Goal: Task Accomplishment & Management: Use online tool/utility

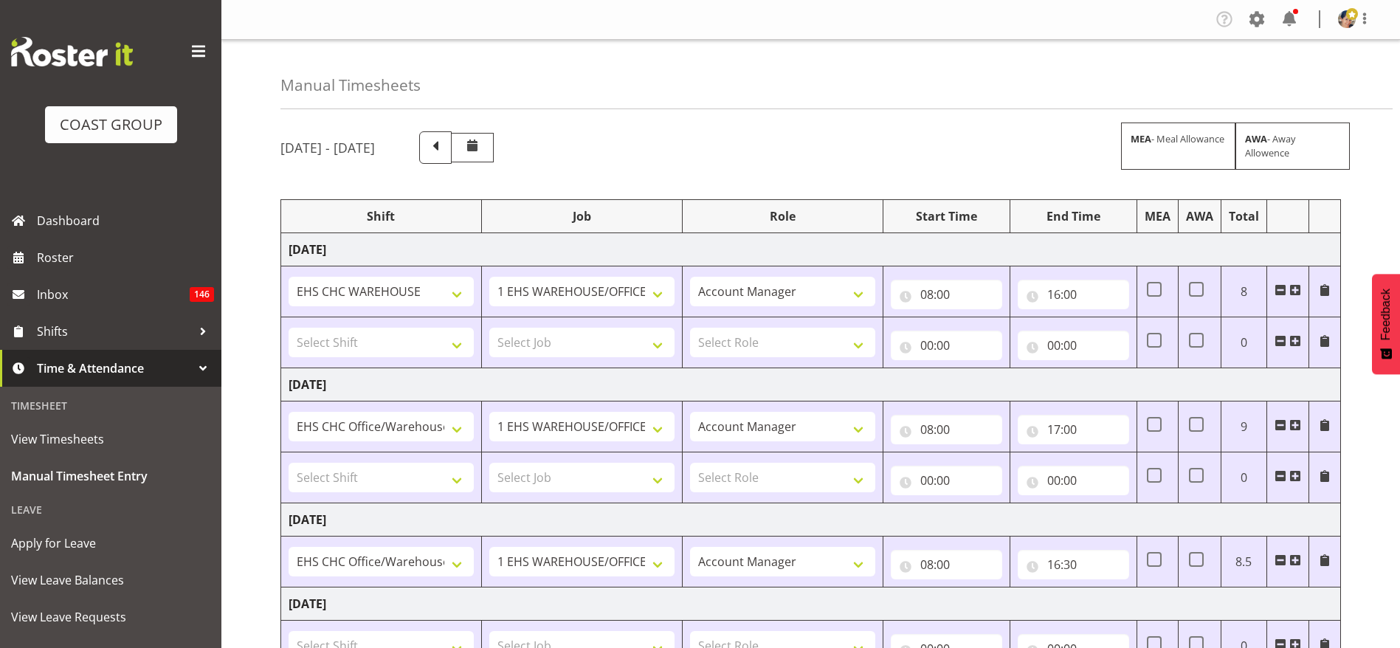
select select "36273"
select select "69"
select select "37"
select select "1404"
select select "69"
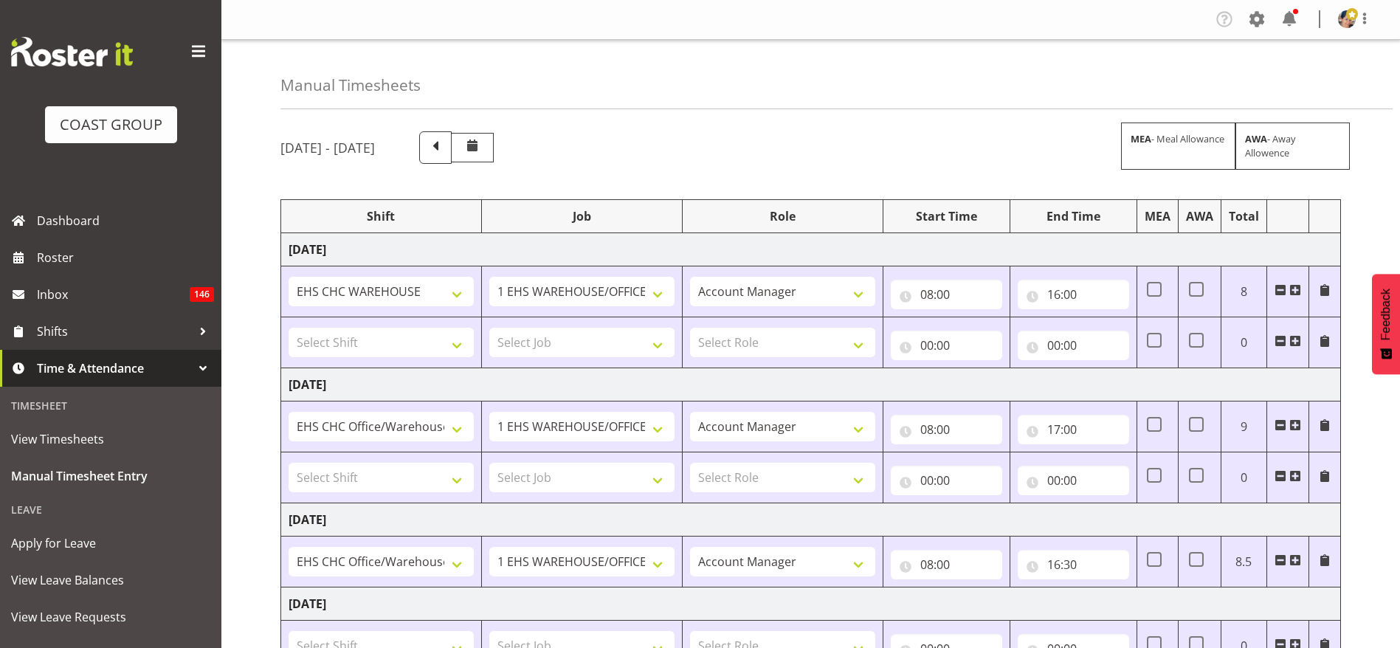
select select "37"
select select "1404"
select select "69"
select select "37"
select select "1404"
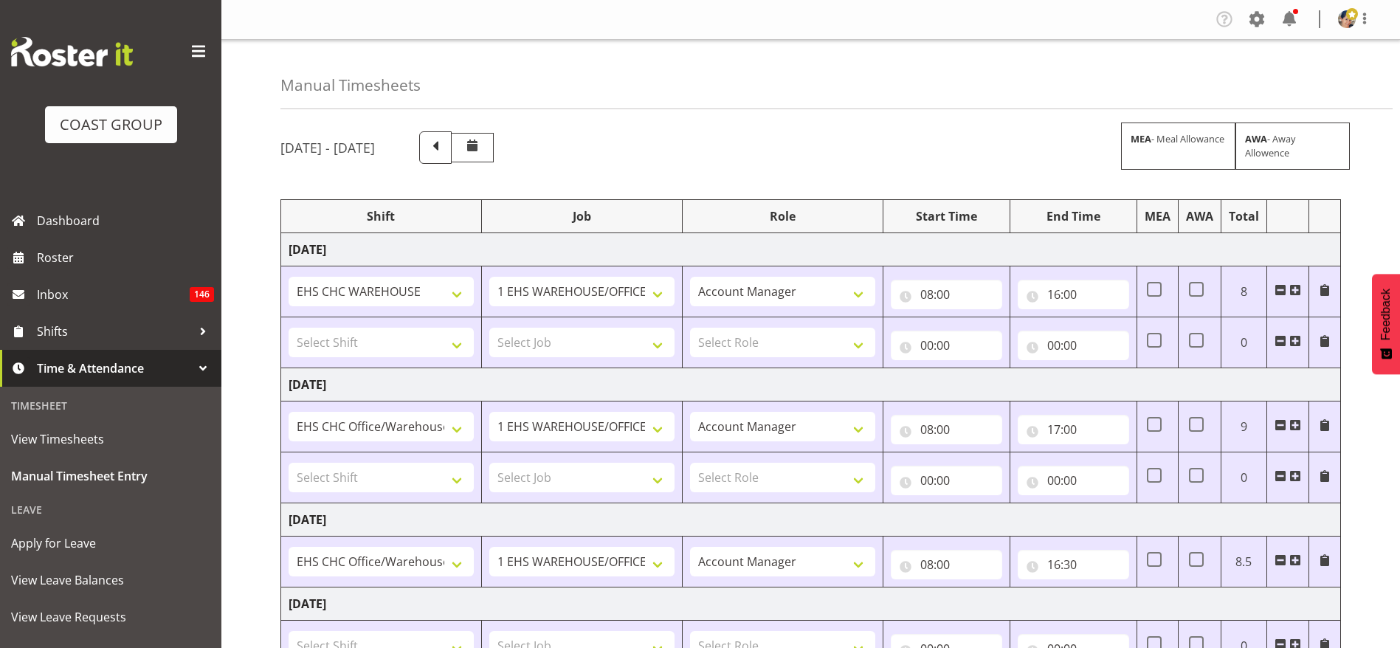
select select "9202"
select select "37"
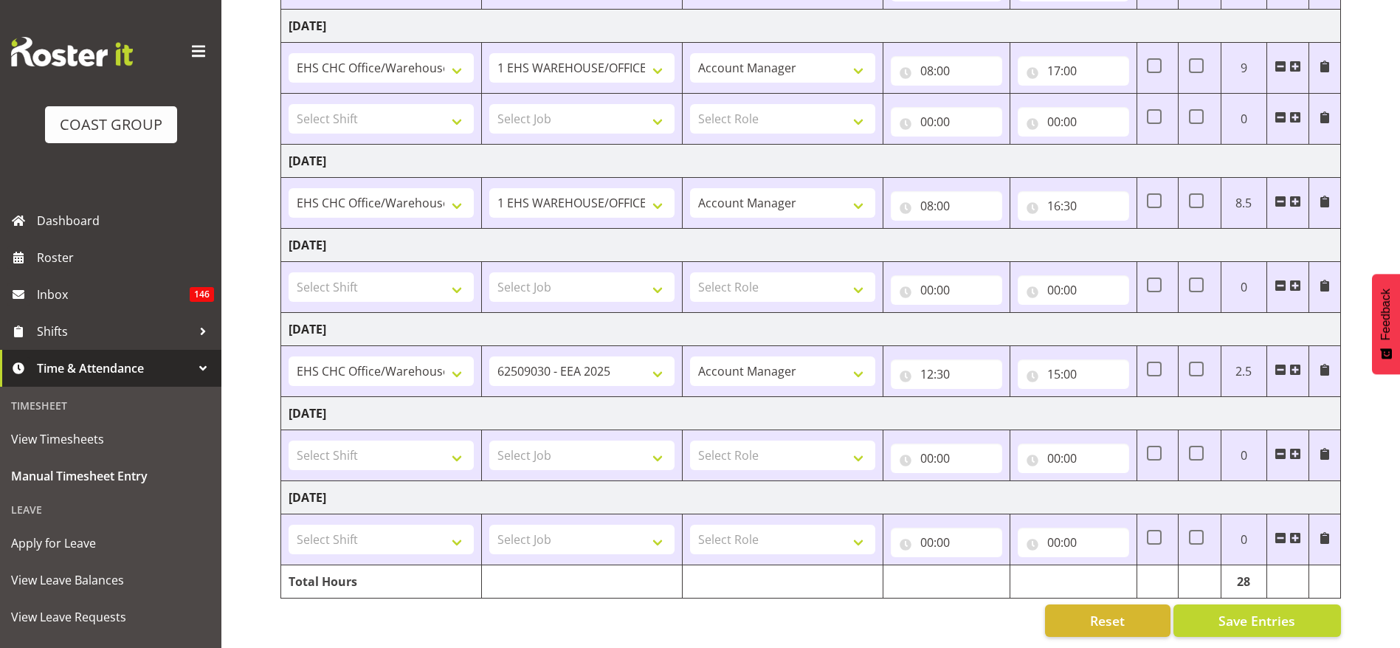
scroll to position [376, 0]
click at [1055, 359] on input "15:00" at bounding box center [1073, 374] width 111 height 30
click at [1120, 398] on select "00 01 02 03 04 05 06 07 08 09 10 11 12 13 14 15 16 17 18 19 20 21 22 23" at bounding box center [1118, 413] width 33 height 30
select select "13"
click at [1102, 398] on select "00 01 02 03 04 05 06 07 08 09 10 11 12 13 14 15 16 17 18 19 20 21 22 23" at bounding box center [1118, 413] width 33 height 30
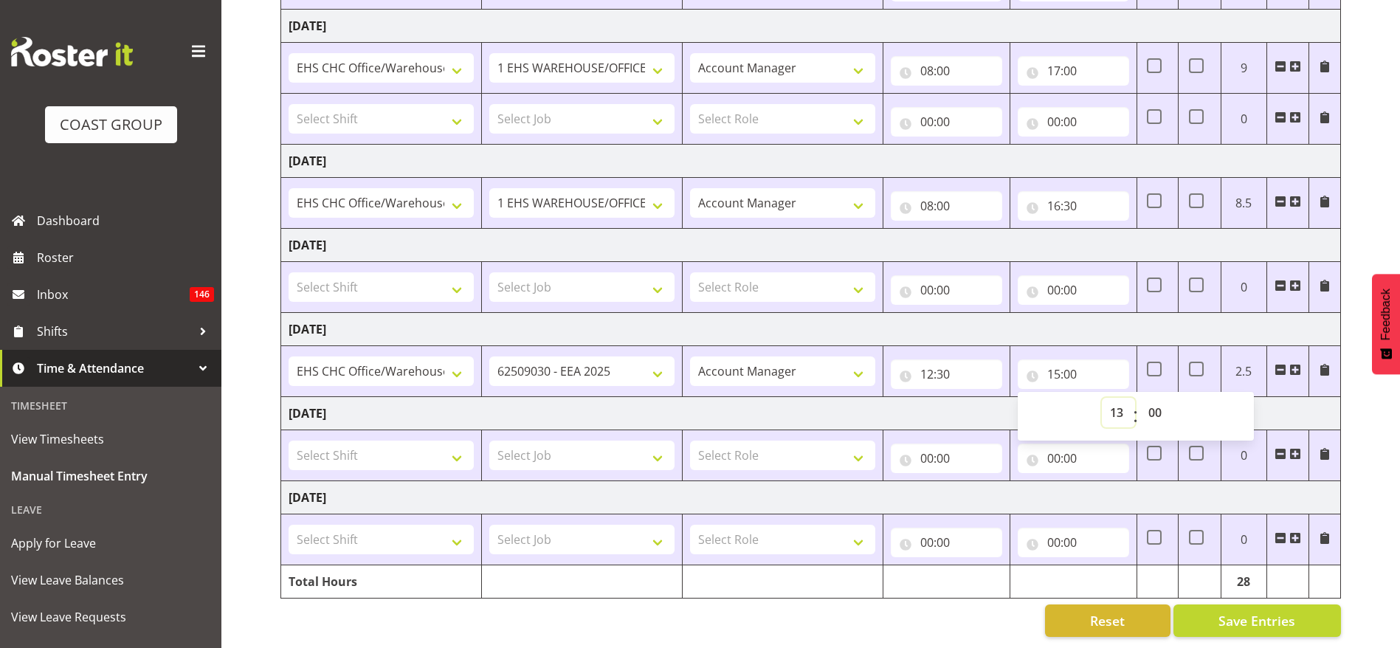
type input "13:00"
click at [1158, 398] on select "00 01 02 03 04 05 06 07 08 09 10 11 12 13 14 15 16 17 18 19 20 21 22 23 24 25 2…" at bounding box center [1156, 413] width 33 height 30
select select "30"
click at [1140, 398] on select "00 01 02 03 04 05 06 07 08 09 10 11 12 13 14 15 16 17 18 19 20 21 22 23 24 25 2…" at bounding box center [1156, 413] width 33 height 30
type input "13:30"
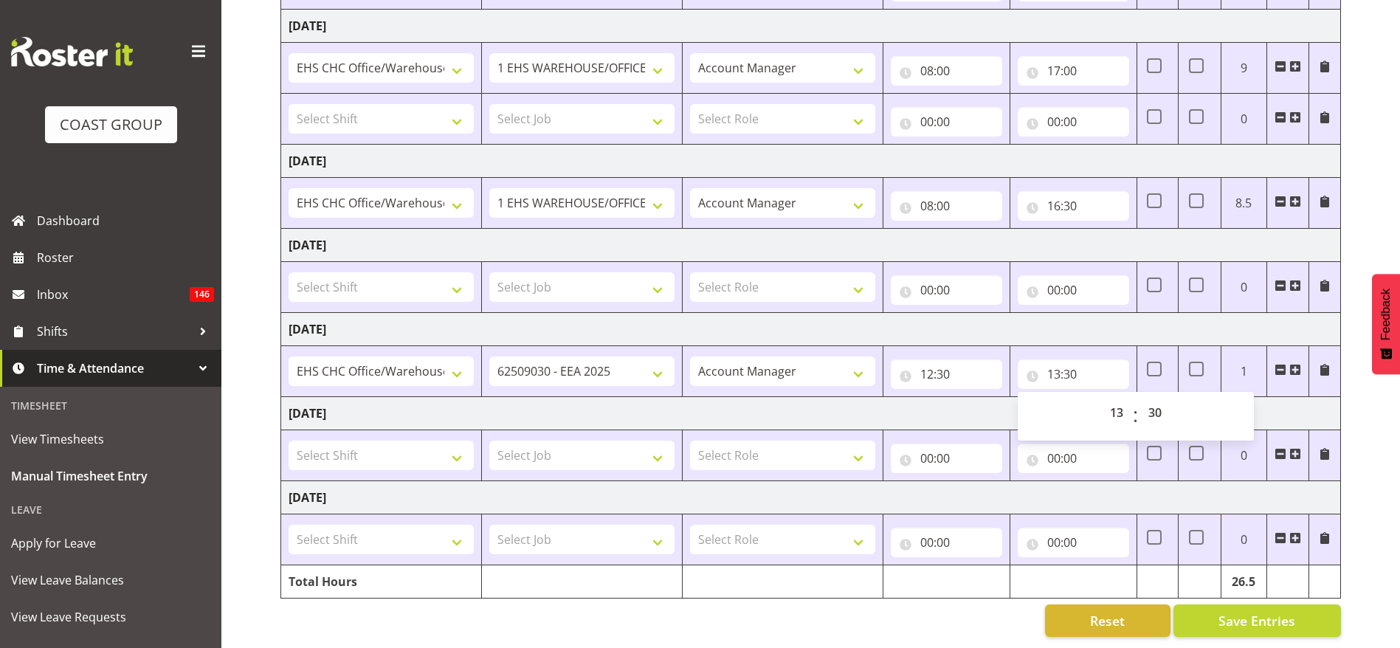
click at [1123, 313] on td "[DATE]" at bounding box center [811, 329] width 1060 height 33
click at [1294, 364] on span at bounding box center [1295, 370] width 12 height 12
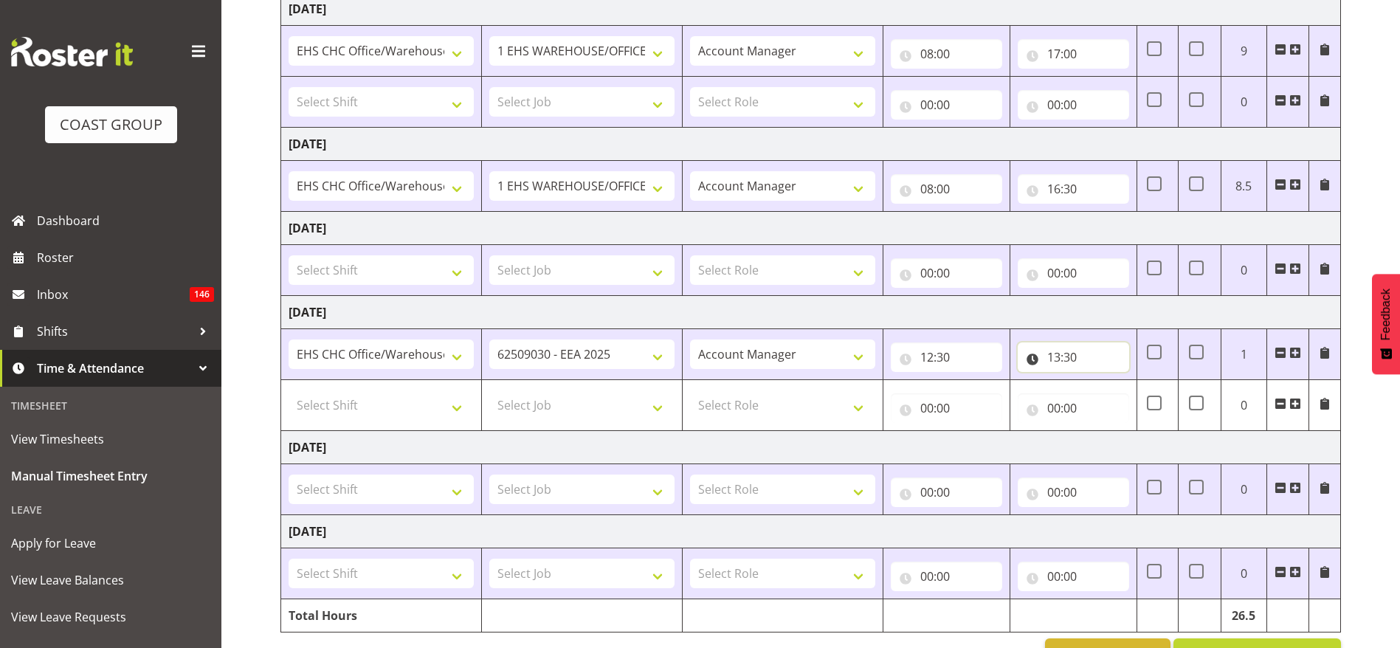
click at [1059, 353] on input "13:30" at bounding box center [1073, 357] width 111 height 30
click at [1116, 388] on select "00 01 02 03 04 05 06 07 08 09 10 11 12 13 14 15 16 17 18 19 20 21 22 23" at bounding box center [1118, 396] width 33 height 30
select select "14"
click at [1102, 381] on select "00 01 02 03 04 05 06 07 08 09 10 11 12 13 14 15 16 17 18 19 20 21 22 23" at bounding box center [1118, 396] width 33 height 30
type input "14:30"
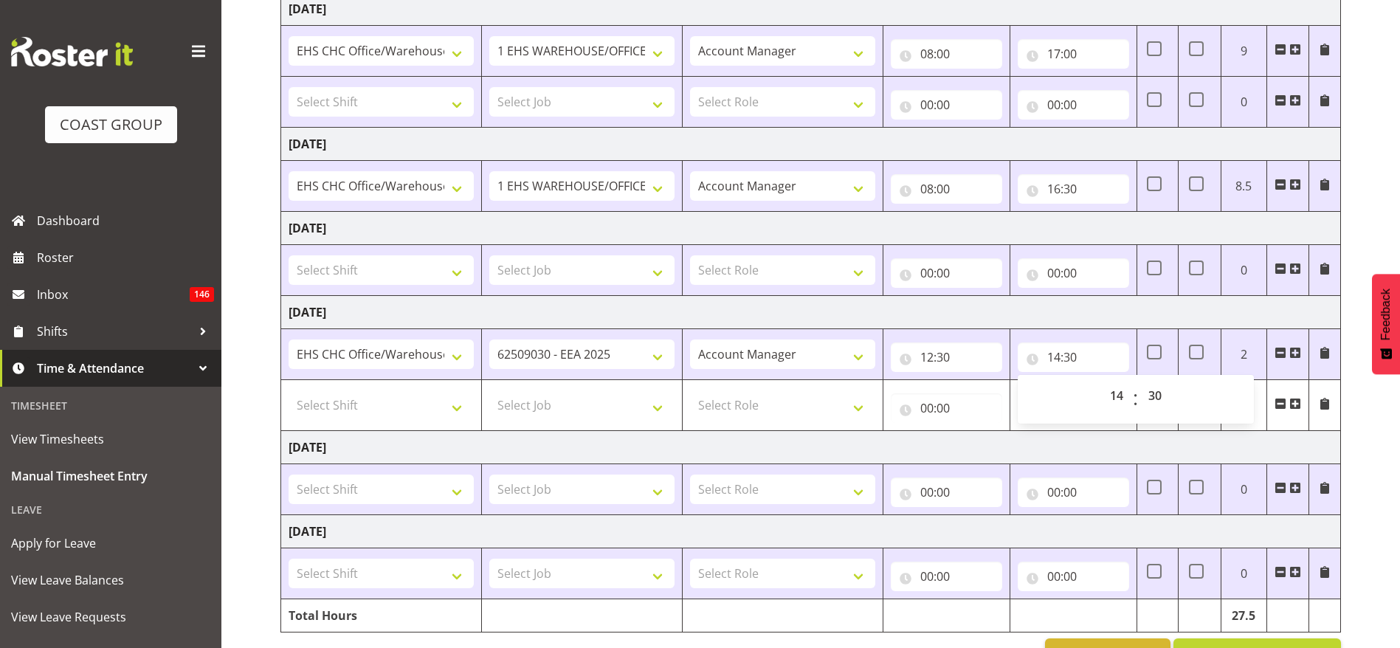
click at [1294, 400] on span at bounding box center [1295, 404] width 12 height 12
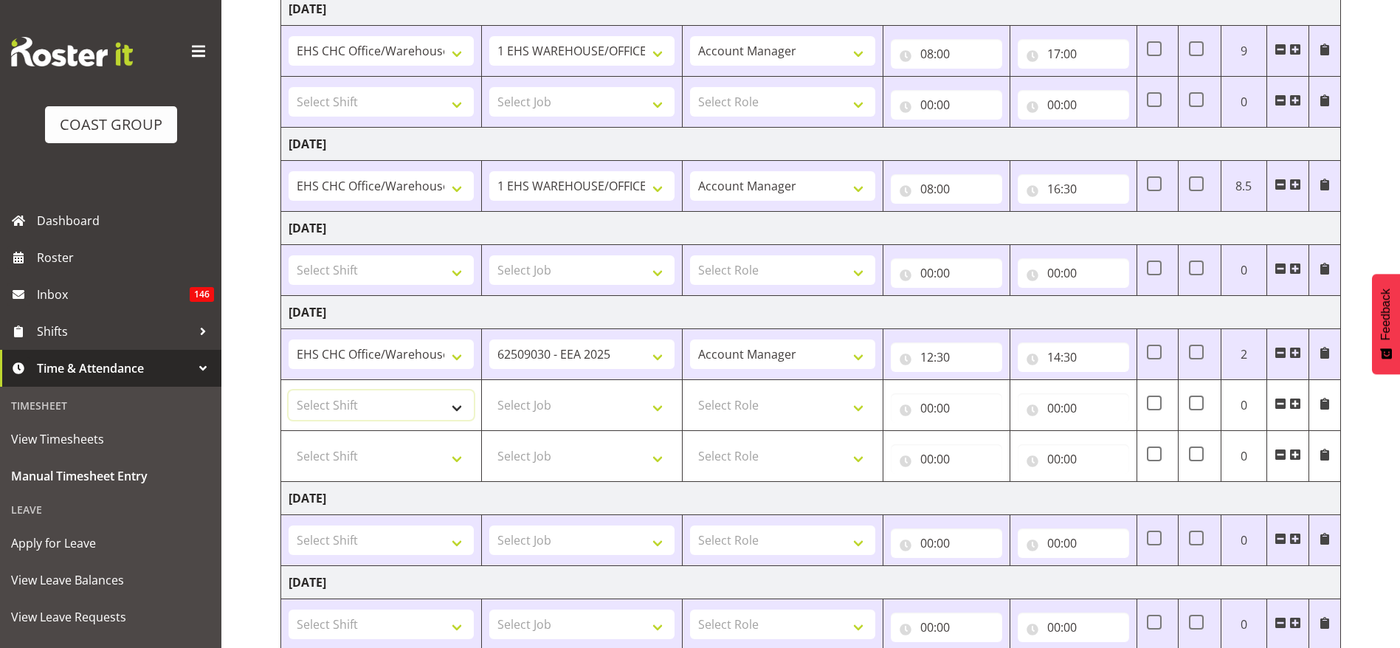
click at [339, 397] on select "Select Shift ARTS CANT [PERSON_NAME] ASBTE ASNZ Exhibitor Build Admin Admin Adm…" at bounding box center [381, 405] width 185 height 30
select select "1404"
click at [289, 390] on select "Select Shift ARTS CANT [PERSON_NAME] ASBTE ASNZ Exhibitor Build Admin Admin Adm…" at bounding box center [381, 405] width 185 height 30
click at [542, 414] on select "Select Job 1 Carlton Events 1 [PERSON_NAME][GEOGRAPHIC_DATA] 1 [PERSON_NAME][GE…" at bounding box center [581, 405] width 185 height 30
select select "9205"
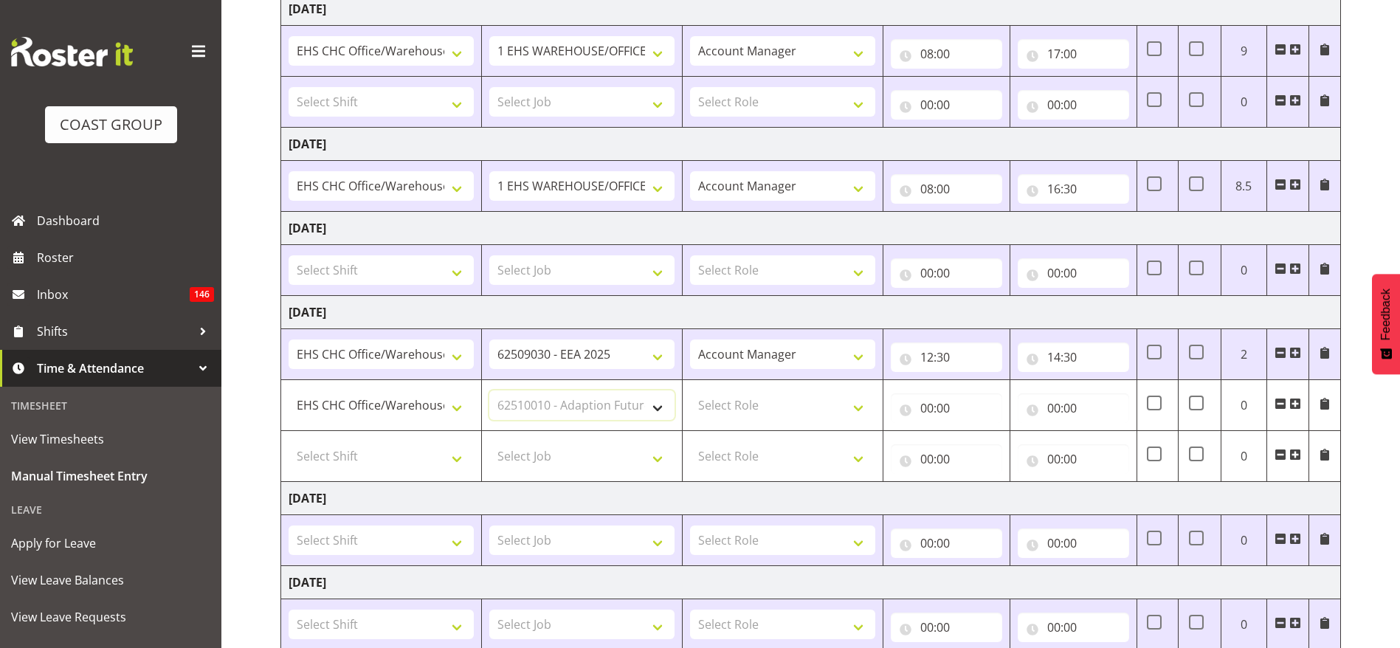
click at [489, 390] on select "Select Job 1 Carlton Events 1 [PERSON_NAME][GEOGRAPHIC_DATA] 1 [PERSON_NAME][GE…" at bounding box center [581, 405] width 185 height 30
click at [807, 404] on select "Select Role ACCOUNT MANAGER Account Manager" at bounding box center [782, 405] width 185 height 30
select select "37"
click at [690, 390] on select "Select Role ACCOUNT MANAGER Account Manager" at bounding box center [782, 405] width 185 height 30
click at [949, 404] on input "00:00" at bounding box center [946, 408] width 111 height 30
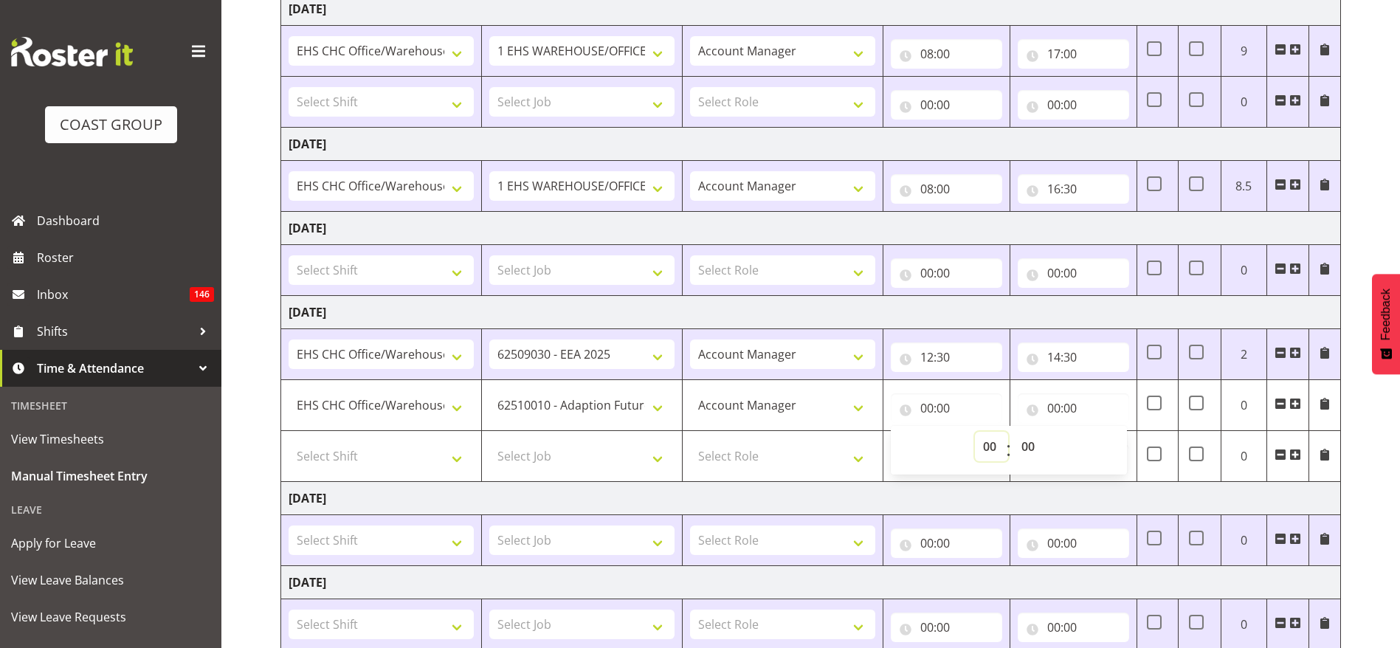
click at [988, 440] on select "00 01 02 03 04 05 06 07 08 09 10 11 12 13 14 15 16 17 18 19 20 21 22 23" at bounding box center [991, 447] width 33 height 30
select select "14"
click at [975, 432] on select "00 01 02 03 04 05 06 07 08 09 10 11 12 13 14 15 16 17 18 19 20 21 22 23" at bounding box center [991, 447] width 33 height 30
type input "14:00"
click at [1032, 441] on select "00 01 02 03 04 05 06 07 08 09 10 11 12 13 14 15 16 17 18 19 20 21 22 23 24 25 2…" at bounding box center [1029, 447] width 33 height 30
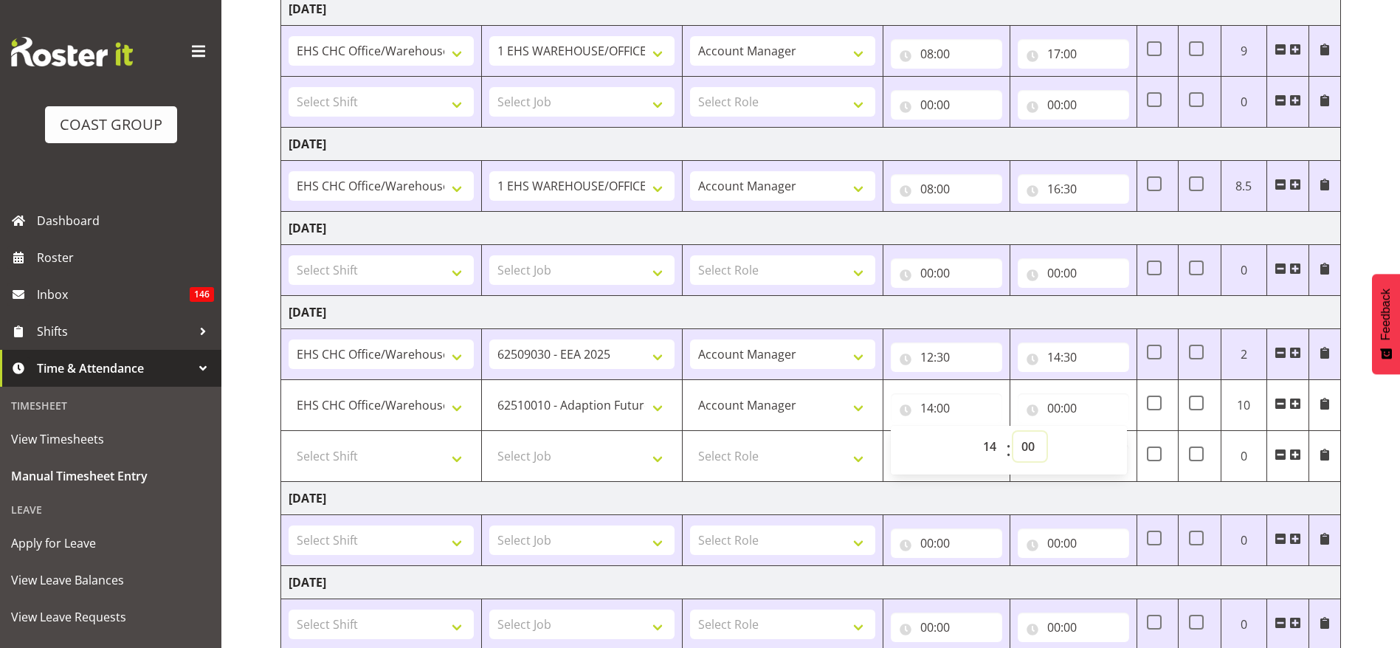
select select "30"
click at [1013, 432] on select "00 01 02 03 04 05 06 07 08 09 10 11 12 13 14 15 16 17 18 19 20 21 22 23 24 25 2…" at bounding box center [1029, 447] width 33 height 30
type input "14:30"
click at [1059, 410] on input "00:00" at bounding box center [1073, 408] width 111 height 30
click at [1117, 444] on select "00 01 02 03 04 05 06 07 08 09 10 11 12 13 14 15 16 17 18 19 20 21 22 23" at bounding box center [1118, 447] width 33 height 30
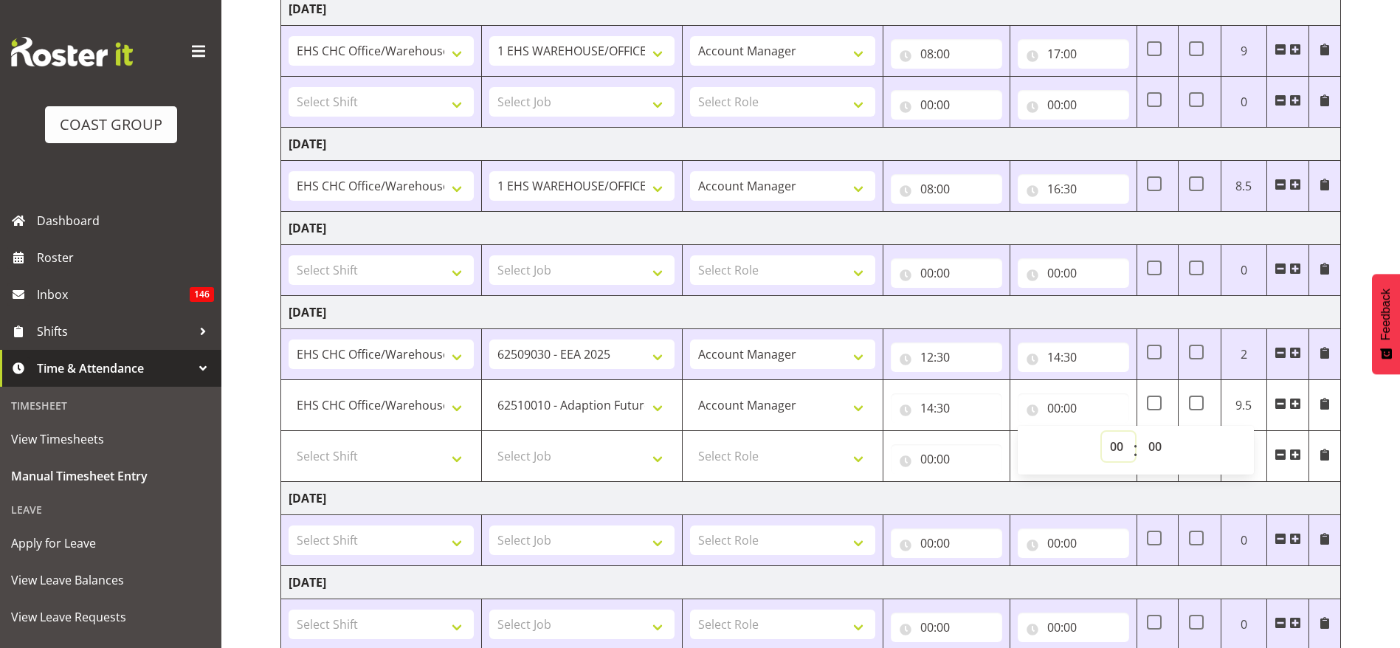
select select "15"
click at [1102, 432] on select "00 01 02 03 04 05 06 07 08 09 10 11 12 13 14 15 16 17 18 19 20 21 22 23" at bounding box center [1118, 447] width 33 height 30
type input "15:00"
click at [1153, 448] on select "00 01 02 03 04 05 06 07 08 09 10 11 12 13 14 15 16 17 18 19 20 21 22 23 24 25 2…" at bounding box center [1156, 447] width 33 height 30
select select "30"
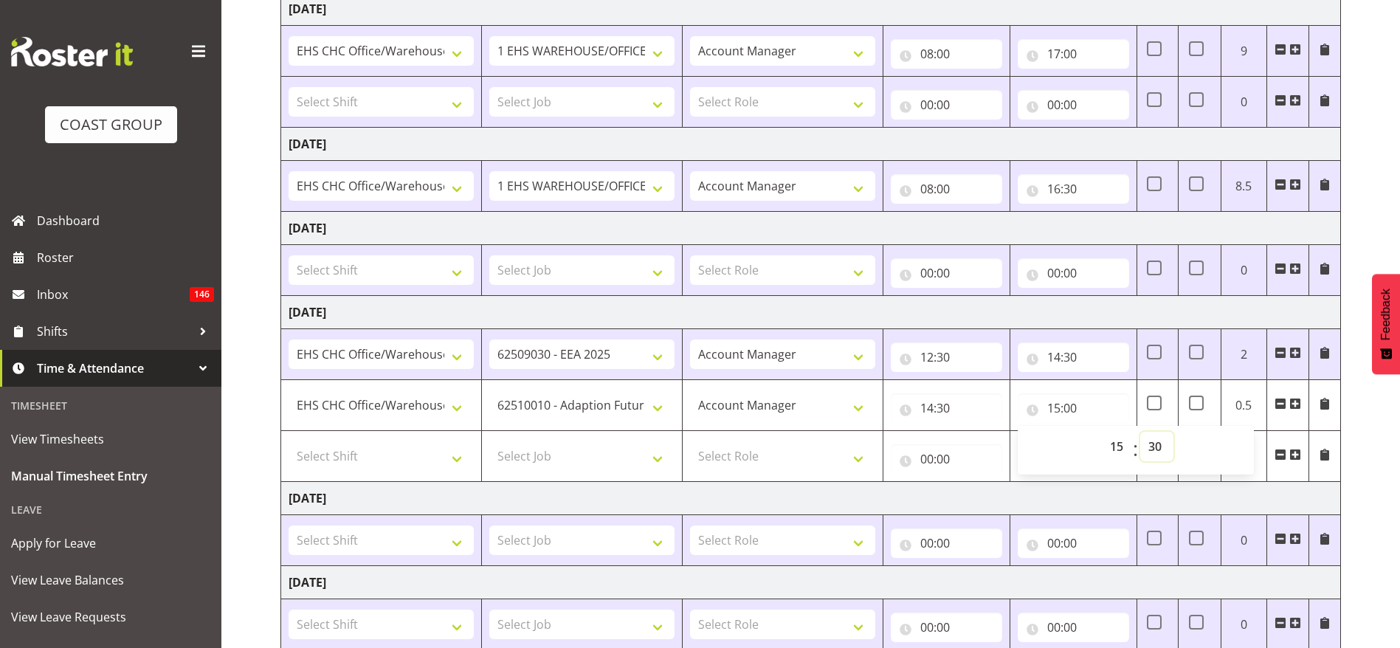
click at [1140, 432] on select "00 01 02 03 04 05 06 07 08 09 10 11 12 13 14 15 16 17 18 19 20 21 22 23 24 25 2…" at bounding box center [1156, 447] width 33 height 30
type input "15:30"
click at [1098, 299] on td "[DATE]" at bounding box center [811, 312] width 1060 height 33
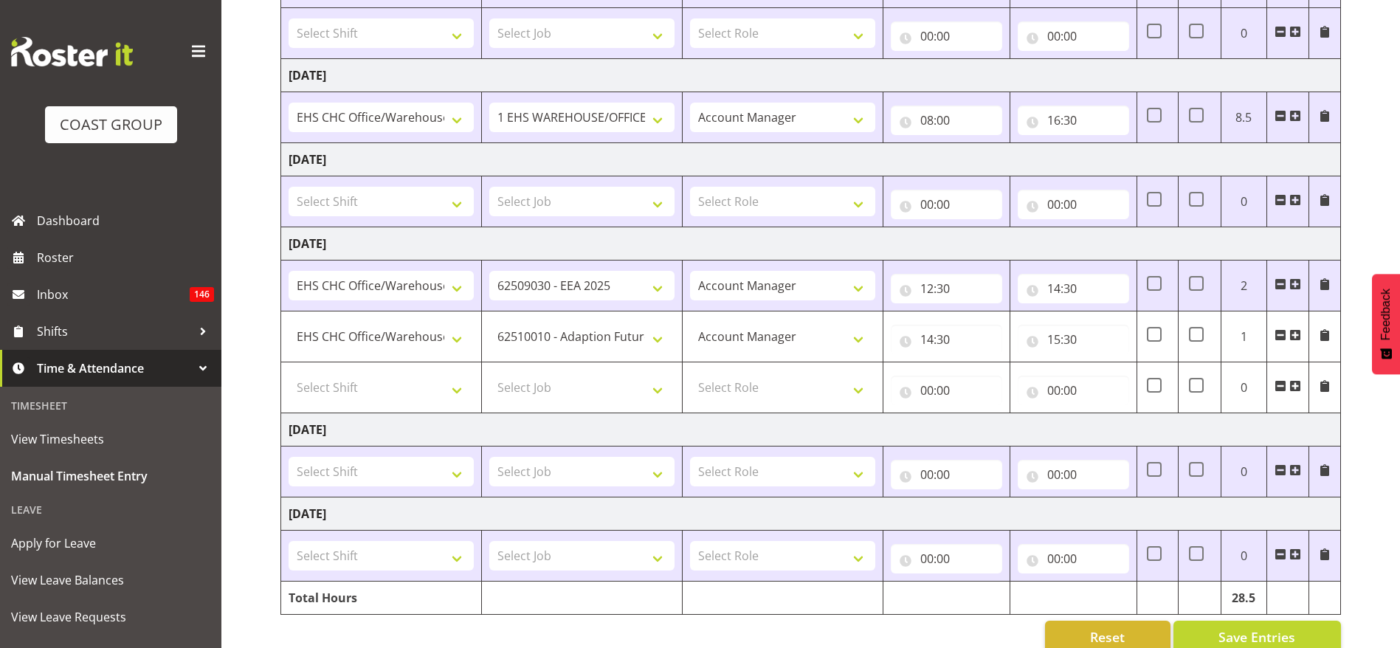
scroll to position [477, 0]
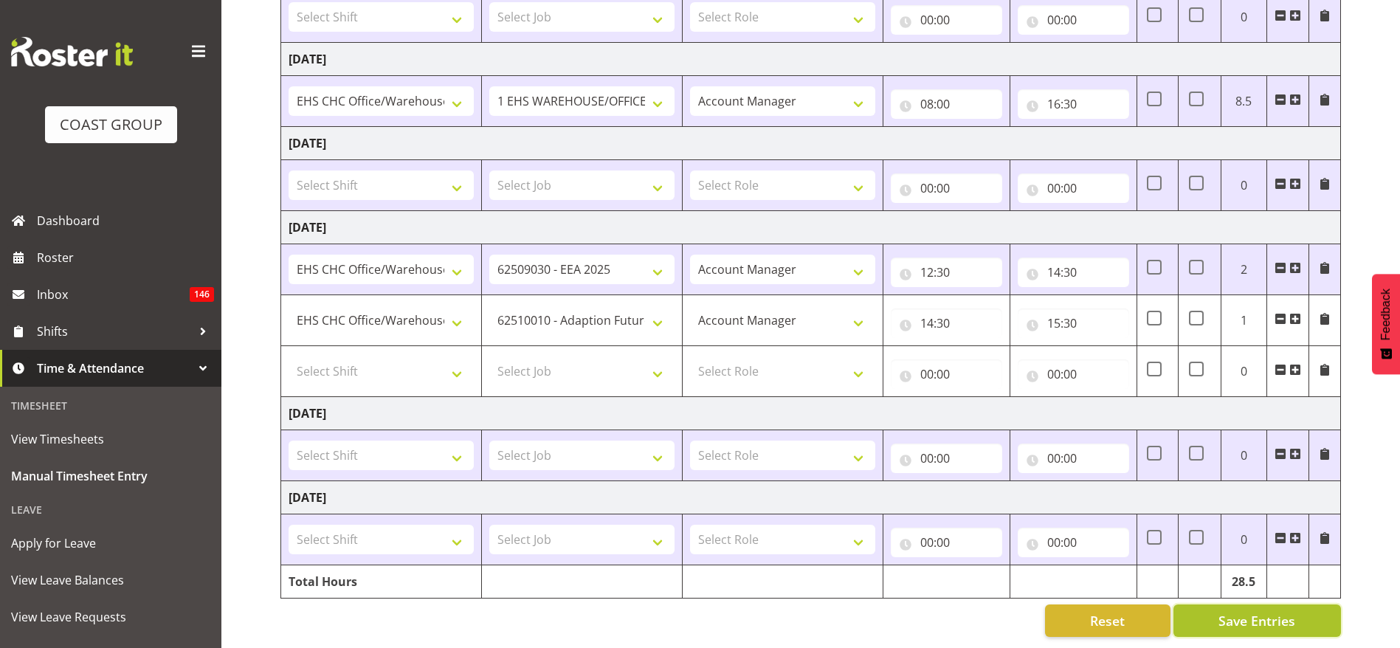
click at [1269, 613] on span "Save Entries" at bounding box center [1256, 620] width 77 height 19
select select "9205"
type input "14:30"
type input "15:30"
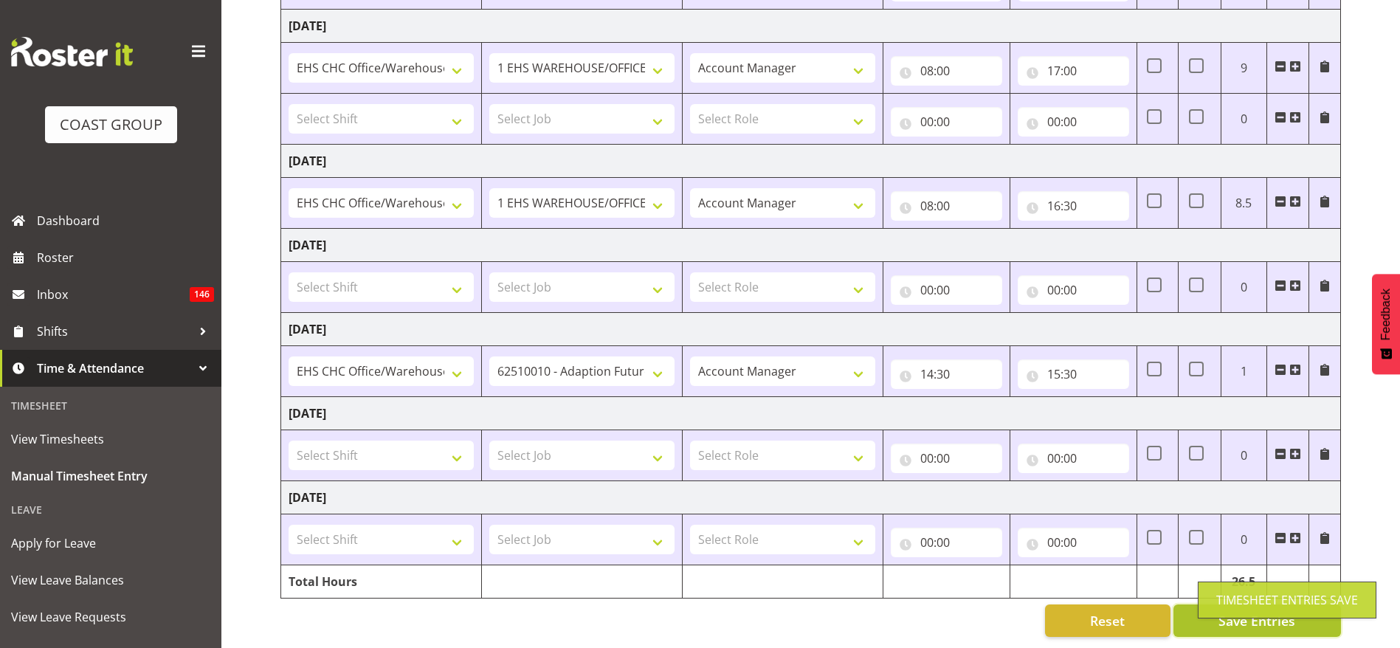
scroll to position [376, 0]
